Goal: Task Accomplishment & Management: Manage account settings

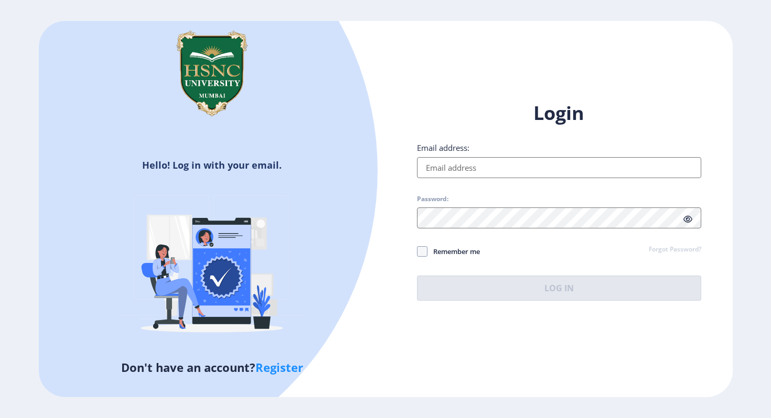
click at [469, 167] on input "Email address:" at bounding box center [559, 167] width 284 height 21
type input "[EMAIL_ADDRESS][DOMAIN_NAME]"
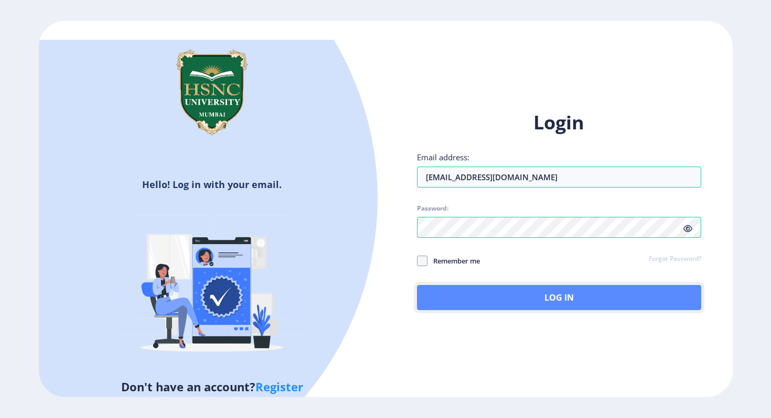
click at [453, 300] on button "Log In" at bounding box center [559, 297] width 284 height 25
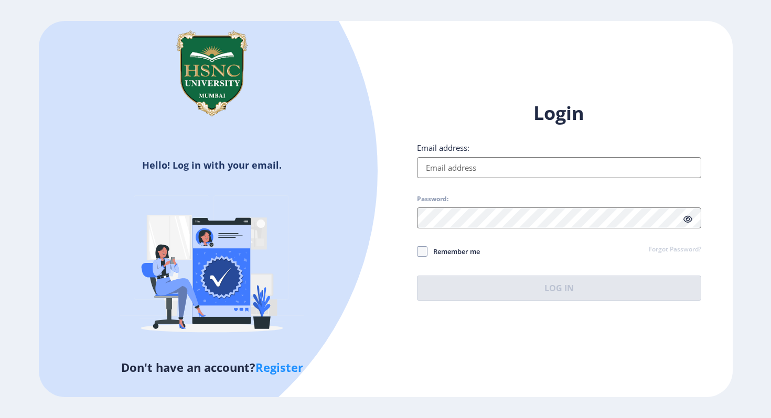
click at [451, 170] on input "Email address:" at bounding box center [559, 167] width 284 height 21
type input "[EMAIL_ADDRESS][DOMAIN_NAME]"
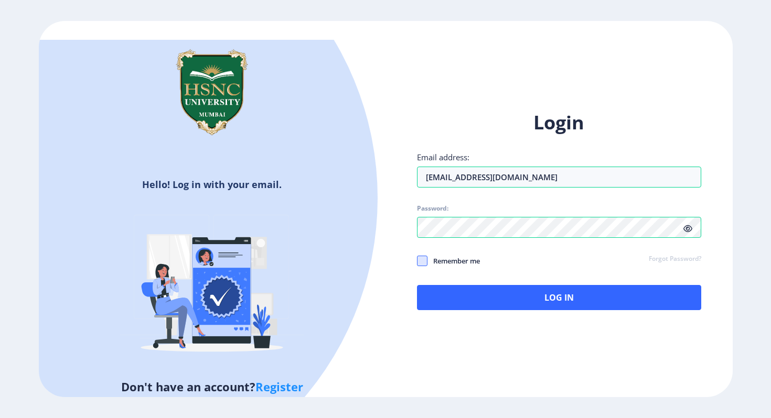
click at [418, 260] on span at bounding box center [422, 261] width 10 height 10
click at [417, 261] on input "Remember me" at bounding box center [417, 261] width 1 height 1
checkbox input "true"
click at [687, 231] on icon at bounding box center [687, 229] width 9 height 8
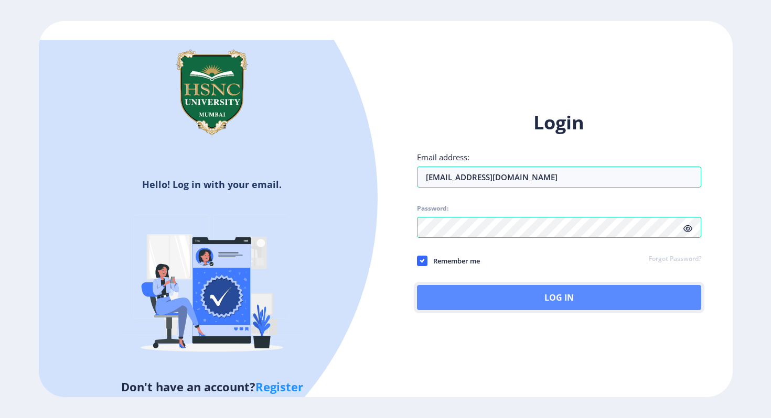
click at [562, 304] on button "Log In" at bounding box center [559, 297] width 284 height 25
